Goal: Task Accomplishment & Management: Manage account settings

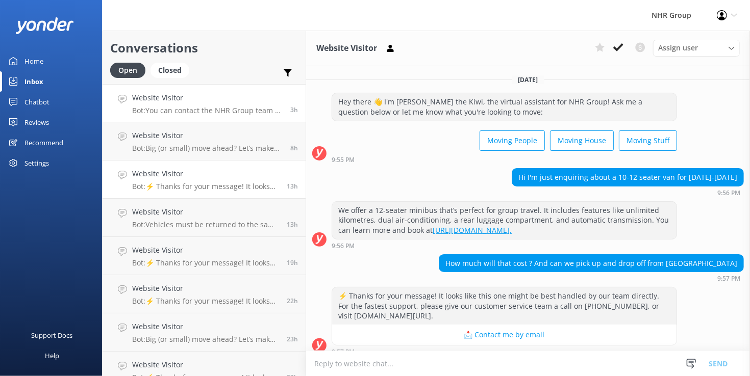
scroll to position [114, 0]
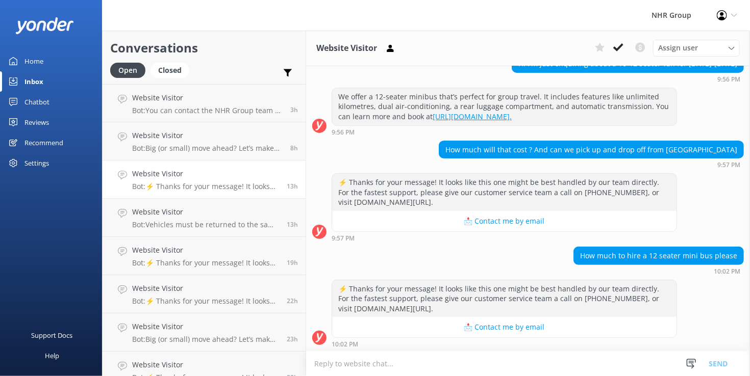
click at [164, 62] on div "Conversations Open Closed Important Converted Assigned to me Unassigned" at bounding box center [203, 58] width 203 height 54
click at [166, 70] on div "Closed" at bounding box center [169, 70] width 39 height 15
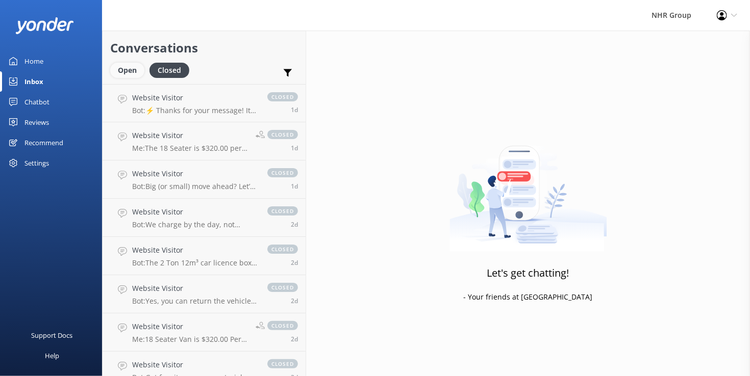
click at [120, 69] on div "Open" at bounding box center [127, 70] width 34 height 15
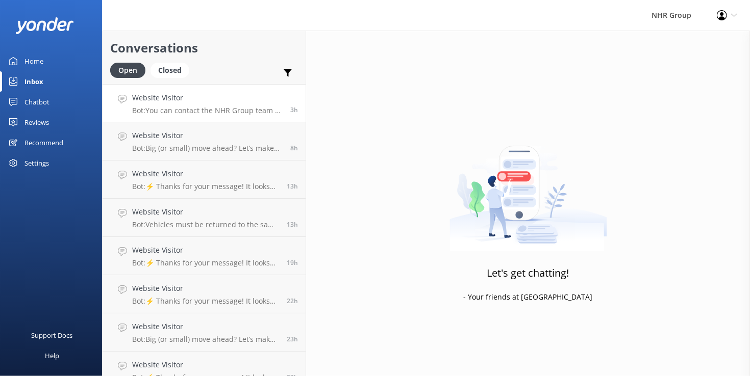
click at [186, 97] on h4 "Website Visitor" at bounding box center [207, 97] width 150 height 11
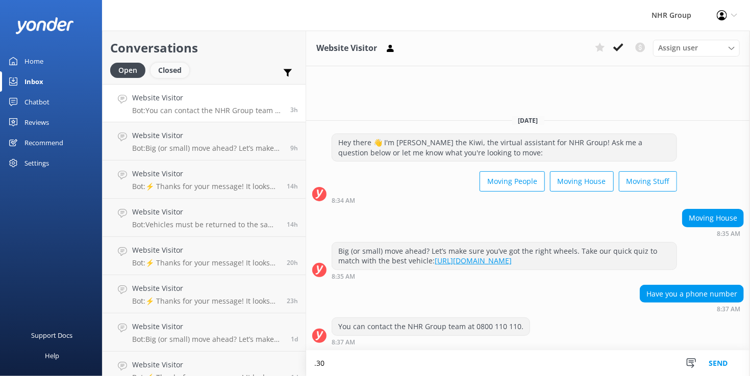
type textarea ".30"
click at [168, 71] on div "Closed" at bounding box center [169, 70] width 39 height 15
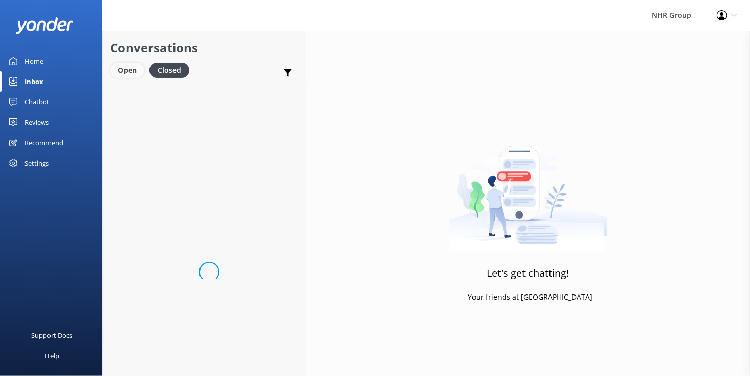
click at [123, 71] on div "Open" at bounding box center [127, 70] width 34 height 15
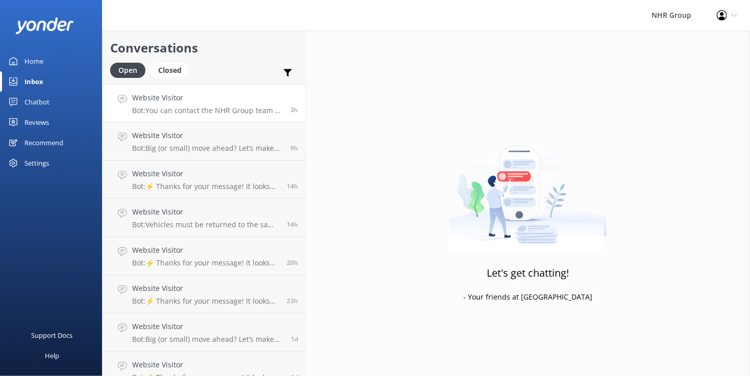
click at [184, 97] on h4 "Website Visitor" at bounding box center [207, 97] width 150 height 11
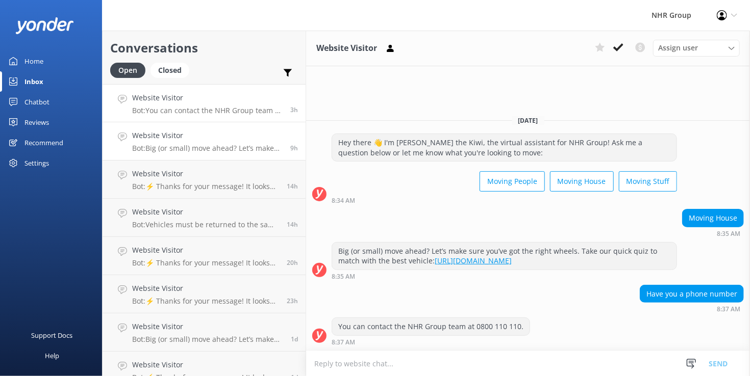
click at [191, 142] on div "Website Visitor Bot: Big (or small) move ahead? Let’s make sure you’ve got the …" at bounding box center [207, 141] width 150 height 22
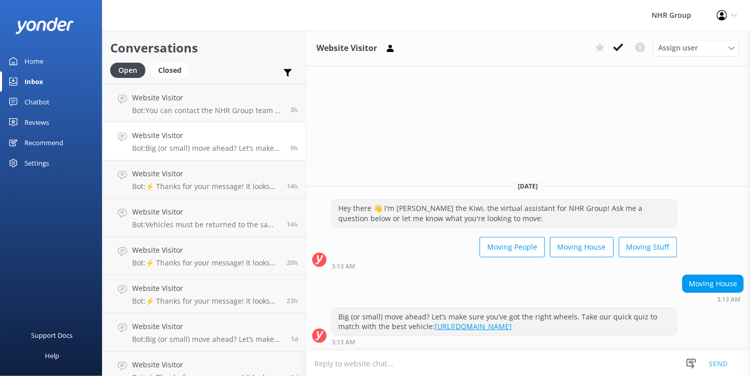
click at [33, 83] on div "Inbox" at bounding box center [33, 81] width 19 height 20
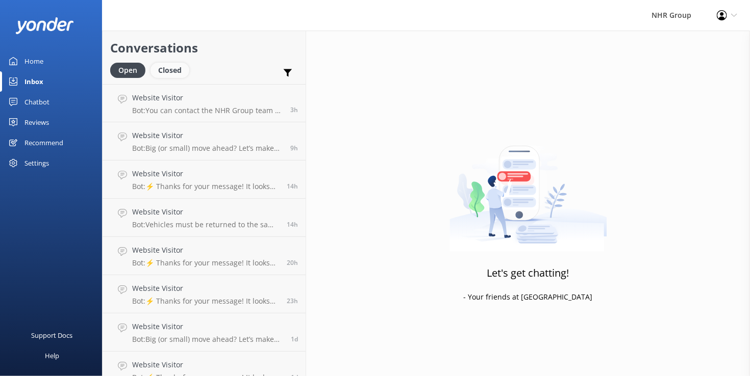
click at [171, 69] on div "Closed" at bounding box center [169, 70] width 39 height 15
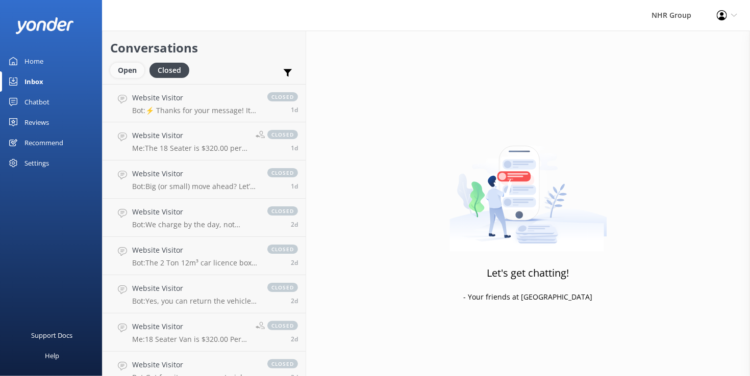
click at [125, 72] on div "Open" at bounding box center [127, 70] width 34 height 15
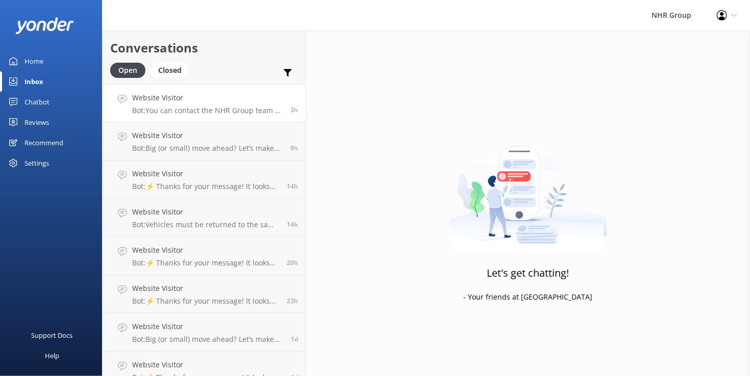
click at [208, 109] on p "Bot: You can contact the NHR Group team at 0800 110 110." at bounding box center [207, 110] width 150 height 9
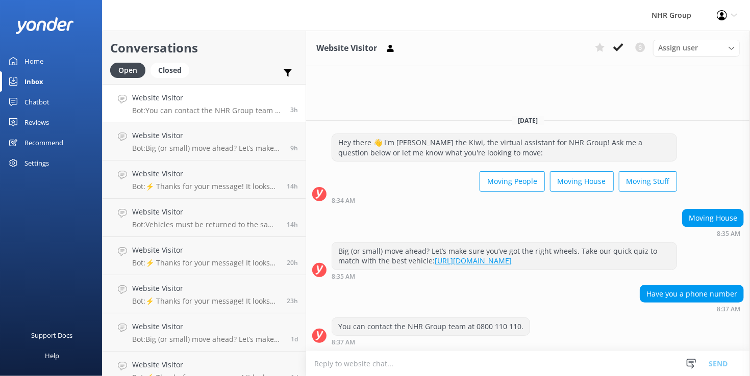
click at [160, 59] on div "Conversations Open Closed Important Converted Assigned to me Unassigned" at bounding box center [203, 58] width 203 height 54
click at [186, 80] on div "Open Closed" at bounding box center [152, 75] width 84 height 24
click at [175, 70] on div "Closed" at bounding box center [169, 70] width 39 height 15
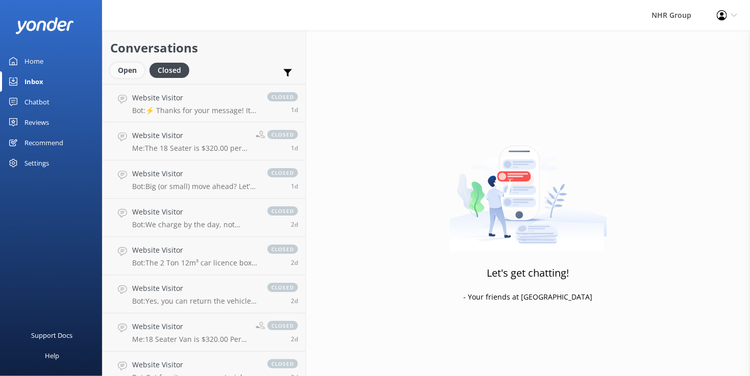
click at [125, 71] on div "Open" at bounding box center [127, 70] width 34 height 15
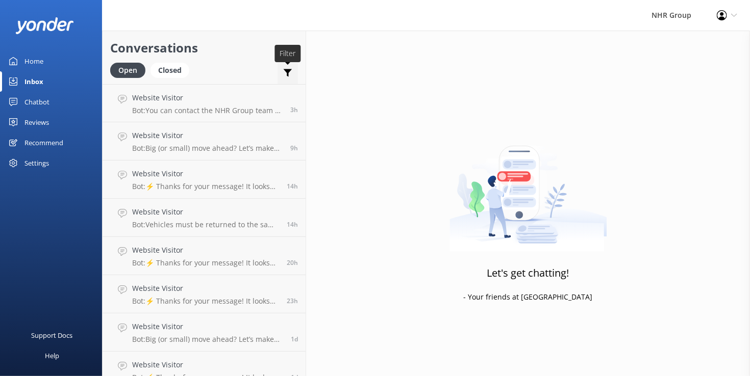
click at [288, 70] on use at bounding box center [288, 73] width 9 height 8
click at [206, 60] on div "Conversations Open Closed Important Converted Assigned to me Unassigned" at bounding box center [203, 58] width 203 height 54
click at [170, 74] on div "Closed" at bounding box center [169, 70] width 39 height 15
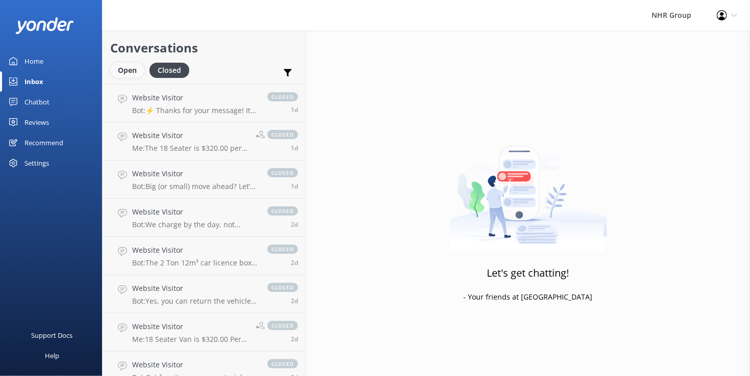
click at [128, 71] on div "Open" at bounding box center [127, 70] width 34 height 15
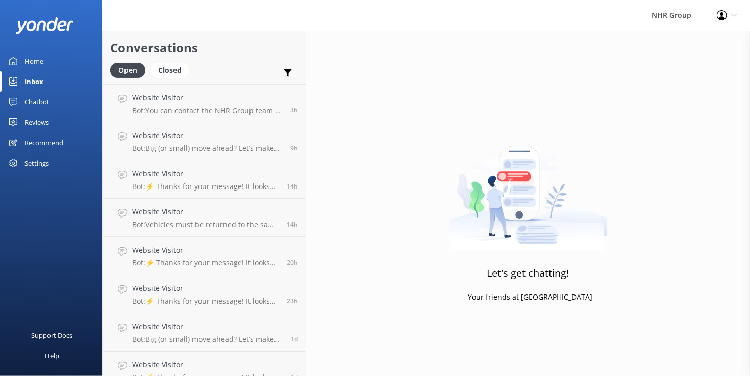
click at [31, 83] on div "Inbox" at bounding box center [33, 81] width 19 height 20
click at [233, 43] on h2 "Conversations" at bounding box center [204, 47] width 188 height 19
click at [318, 62] on div "Let's get chatting! - Your friends at [GEOGRAPHIC_DATA]" at bounding box center [528, 219] width 444 height 376
